Goal: Go to known website: Access a specific website the user already knows

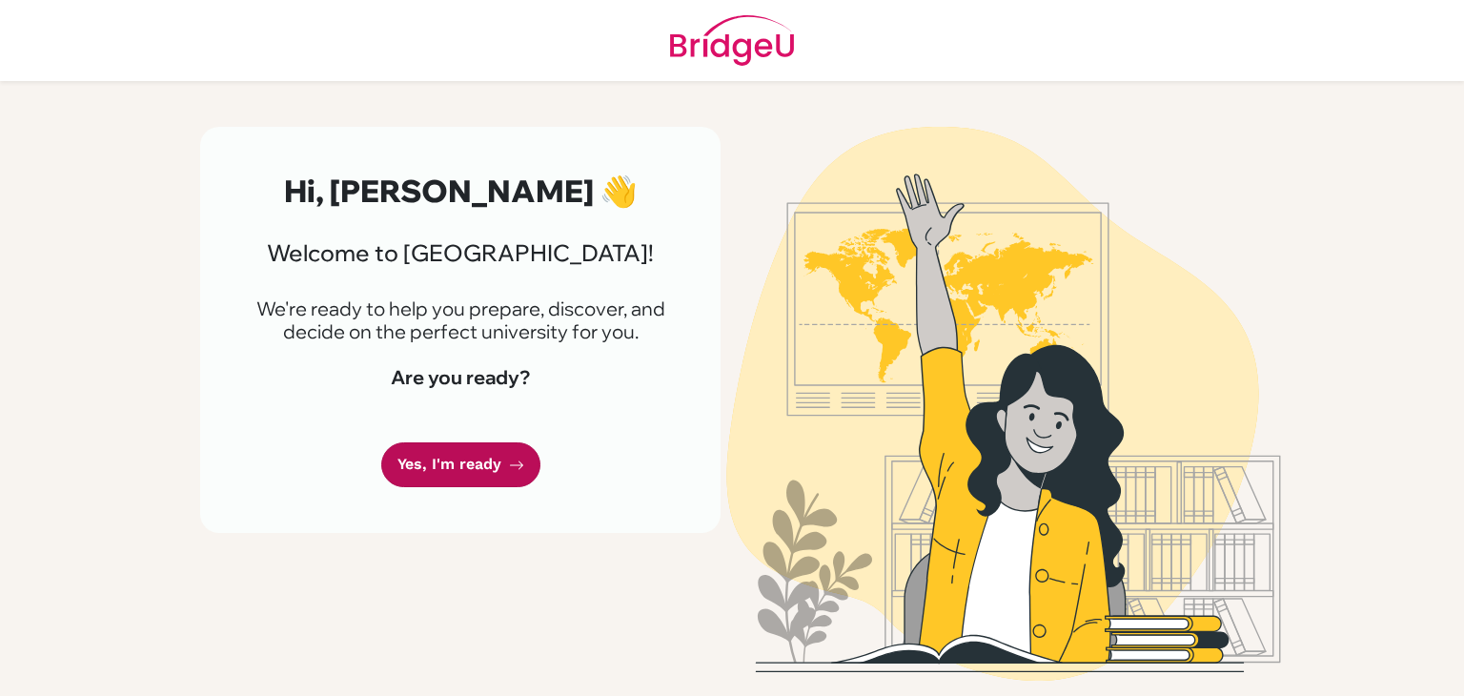
click at [515, 466] on icon at bounding box center [516, 464] width 15 height 15
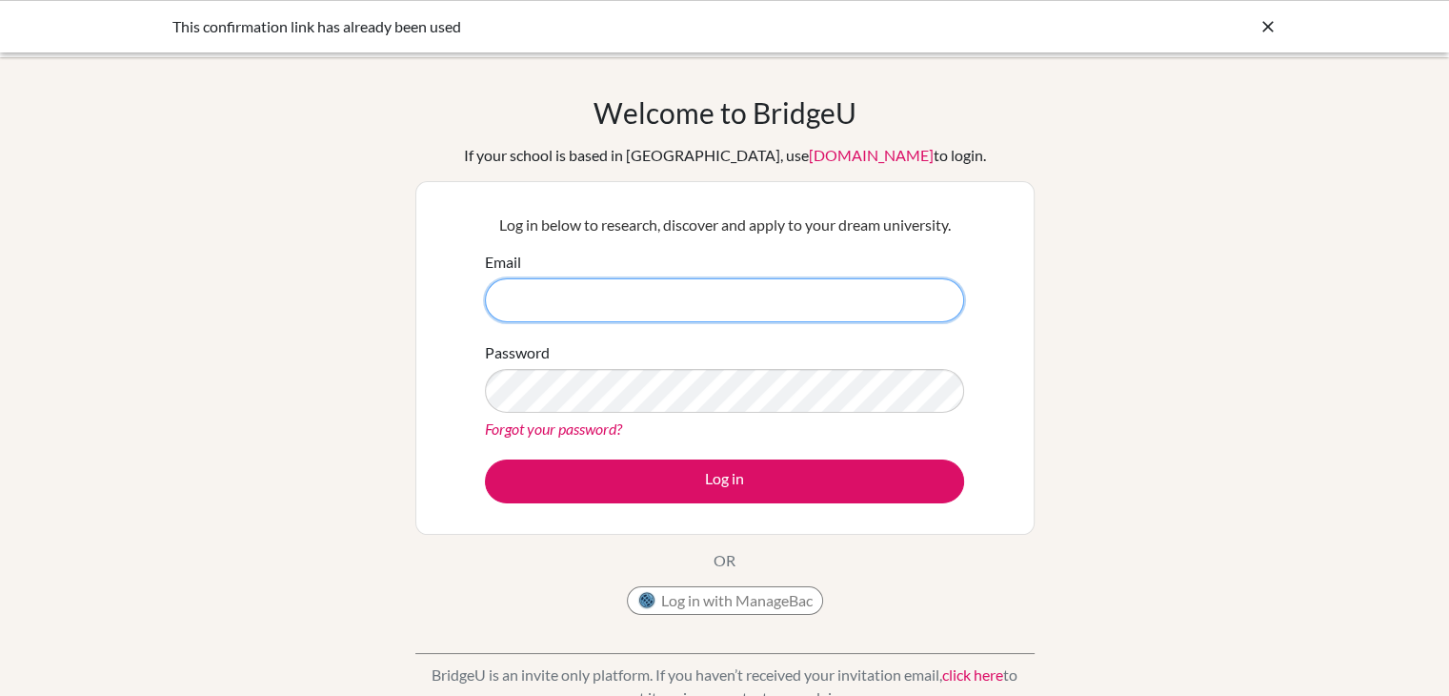
type input "[EMAIL_ADDRESS][DOMAIN_NAME]"
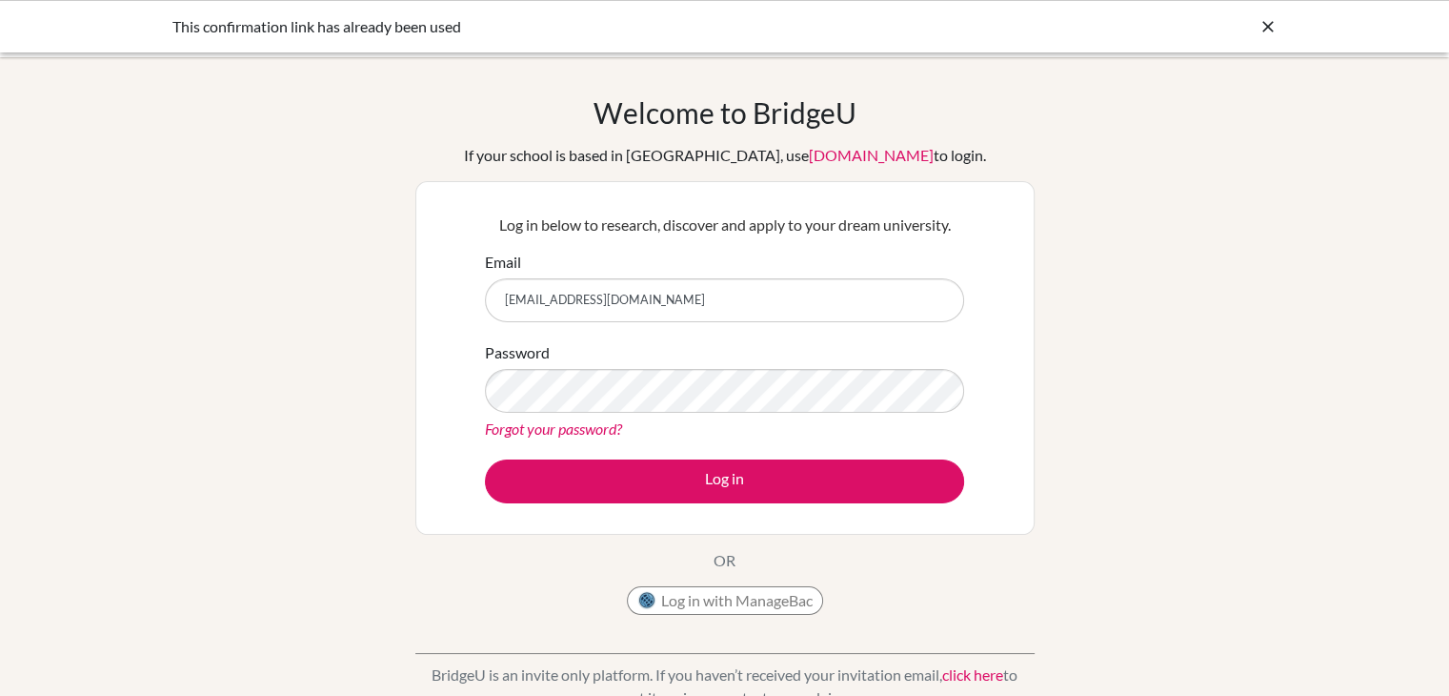
click at [485, 459] on button "Log in" at bounding box center [724, 481] width 479 height 44
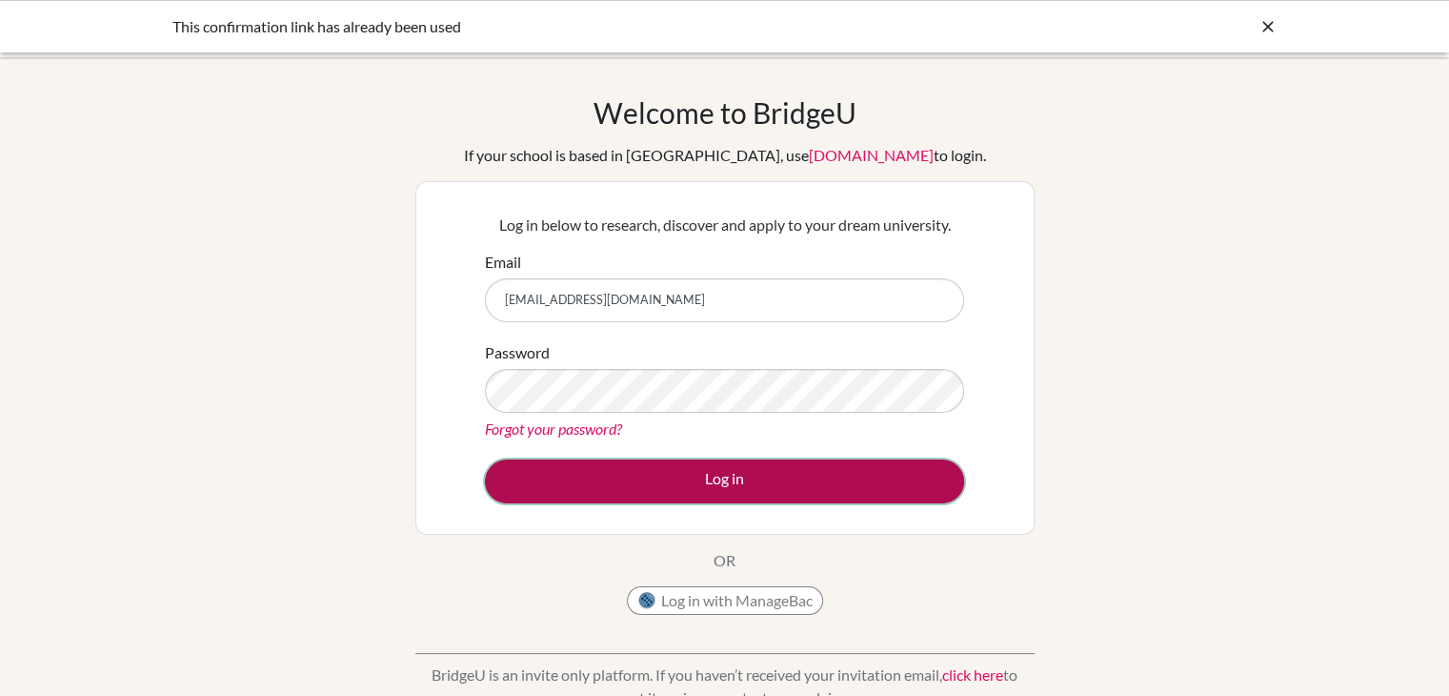
click at [638, 472] on button "Log in" at bounding box center [724, 481] width 479 height 44
